Goal: Task Accomplishment & Management: Manage account settings

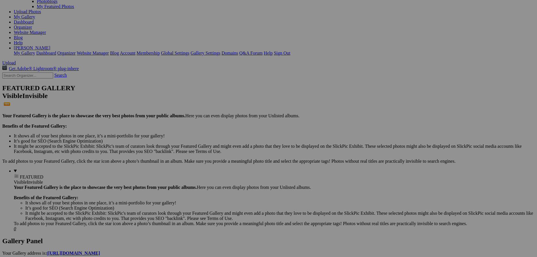
scroll to position [93, 0]
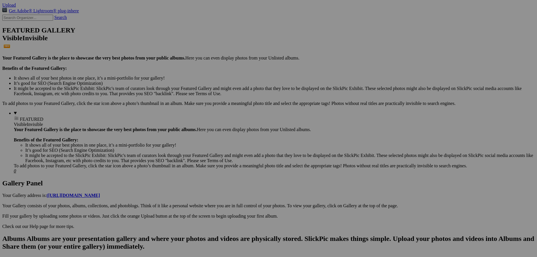
scroll to position [124, 0]
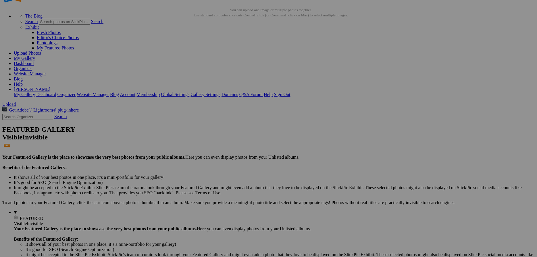
scroll to position [20, 0]
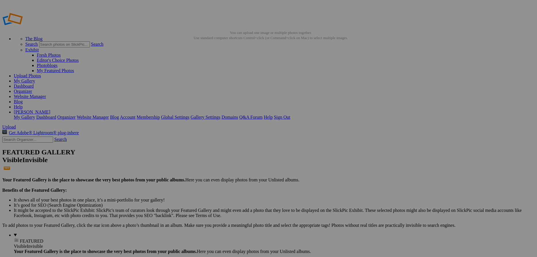
click at [230, 169] on link "Yes" at bounding box center [227, 171] width 7 height 5
click at [46, 94] on link "Website Manager" at bounding box center [30, 96] width 32 height 5
